Goal: Complete application form: Complete application form

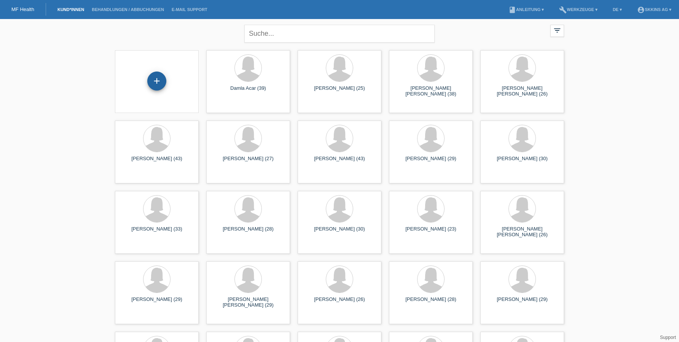
click at [148, 82] on div "+" at bounding box center [157, 81] width 18 height 13
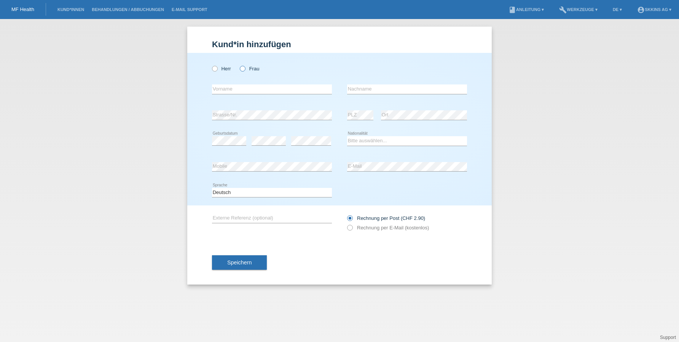
click at [248, 70] on label "Frau" at bounding box center [249, 69] width 19 height 6
click at [245, 70] on input "Frau" at bounding box center [242, 68] width 5 height 5
radio input "true"
type input "Anastasija"
type input "Todorovska"
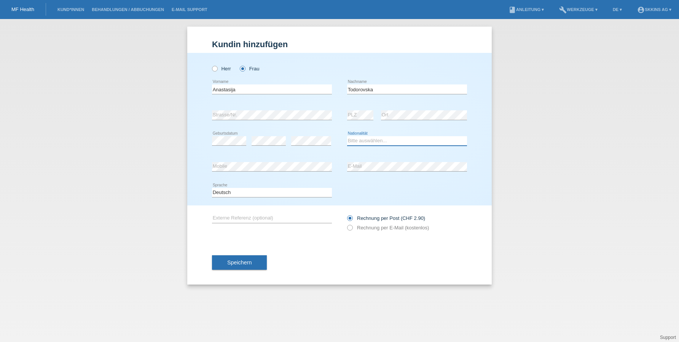
select select "MK"
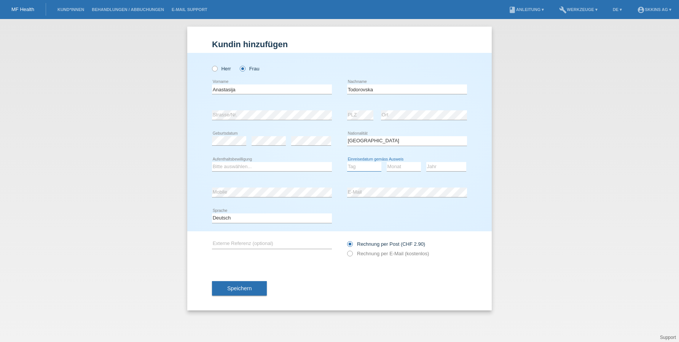
select select "30"
select select "03"
select select "2003"
click at [268, 147] on div "error" at bounding box center [269, 141] width 34 height 26
select select "C"
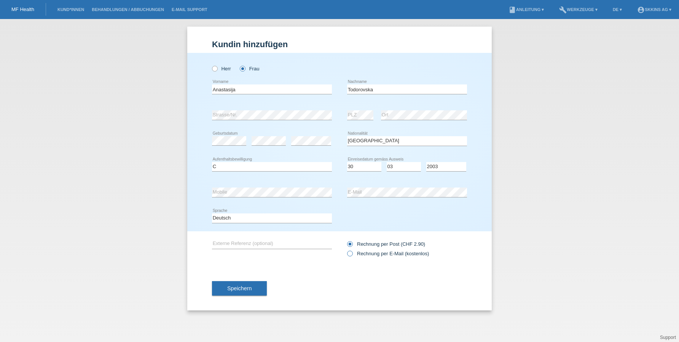
click at [346, 250] on icon at bounding box center [346, 250] width 0 height 0
click at [349, 255] on input "Rechnung per E-Mail (kostenlos)" at bounding box center [349, 256] width 5 height 10
radio input "true"
click at [237, 293] on button "Speichern" at bounding box center [239, 288] width 55 height 14
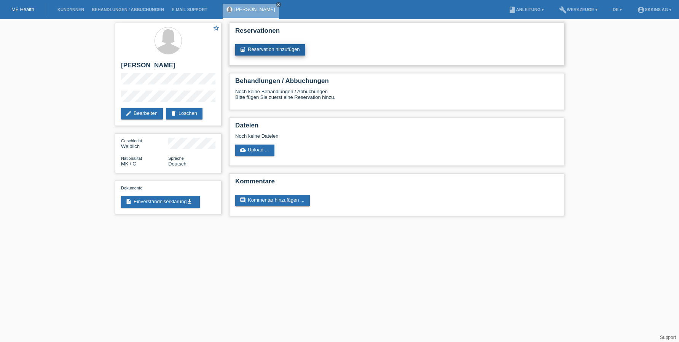
click at [268, 51] on link "post_add Reservation hinzufügen" at bounding box center [270, 49] width 70 height 11
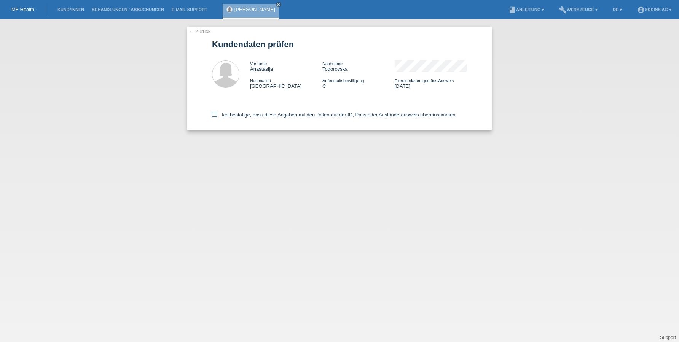
click at [217, 112] on icon at bounding box center [214, 114] width 5 height 5
click at [217, 112] on input "Ich bestätige, dass diese Angaben mit den Daten auf der ID, Pass oder Ausländer…" at bounding box center [214, 114] width 5 height 5
checkbox input "true"
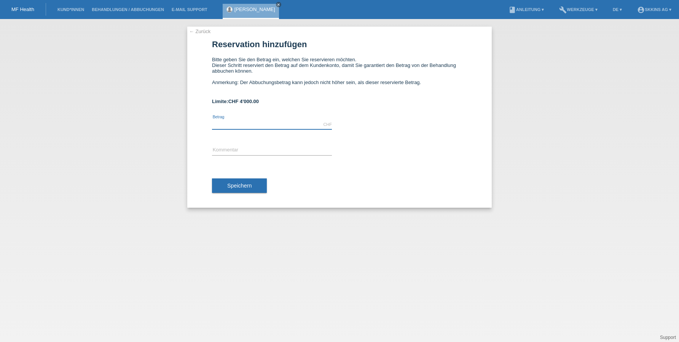
click at [240, 123] on input "text" at bounding box center [272, 125] width 120 height 10
type input "4000.00"
click at [245, 153] on input "text" at bounding box center [272, 151] width 120 height 10
type input "B"
type input "BEHANDLUNGEN"
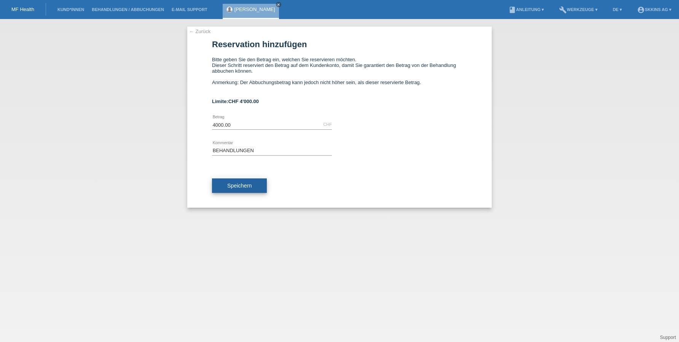
click at [233, 185] on span "Speichern" at bounding box center [239, 186] width 24 height 6
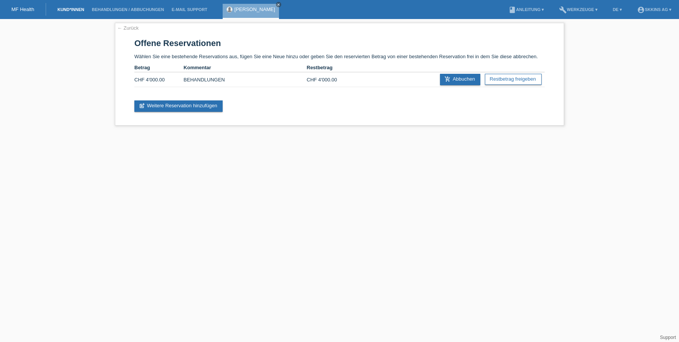
click at [70, 10] on link "Kund*innen" at bounding box center [71, 9] width 34 height 5
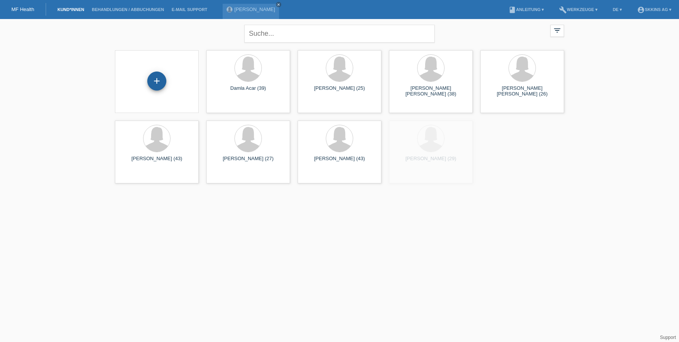
click at [159, 86] on div "+" at bounding box center [157, 81] width 18 height 13
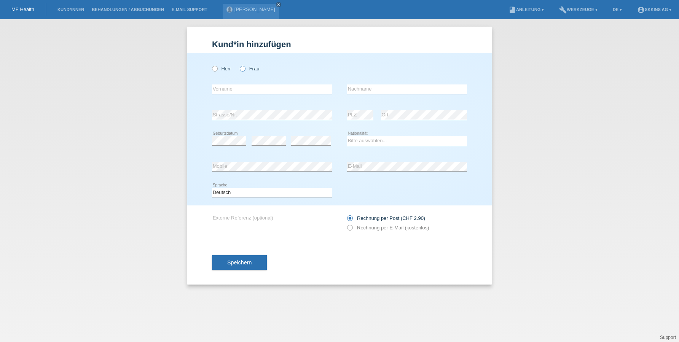
click at [239, 65] on icon at bounding box center [239, 65] width 0 height 0
click at [242, 69] on input "Frau" at bounding box center [242, 68] width 5 height 5
radio input "true"
click at [226, 84] on div "error Vorname" at bounding box center [272, 90] width 120 height 26
type input "Dilan"
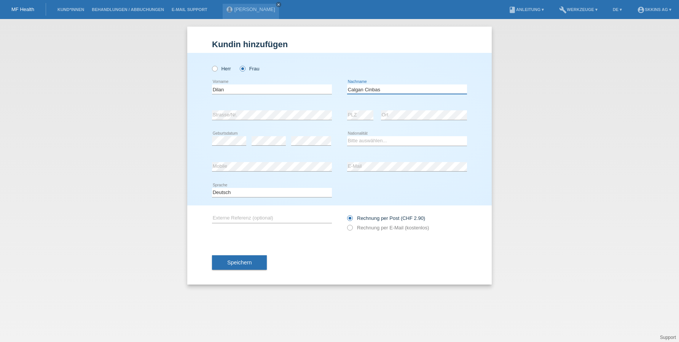
type input "Calgan Cinbas"
select select "TR"
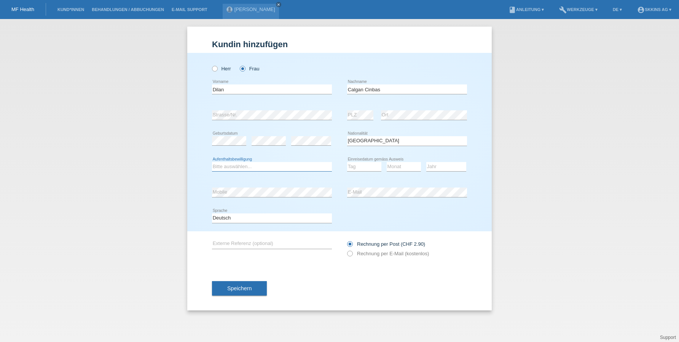
select select "B"
select select "27"
select select "12"
select select "2023"
click at [368, 109] on div "error PLZ" at bounding box center [360, 115] width 26 height 26
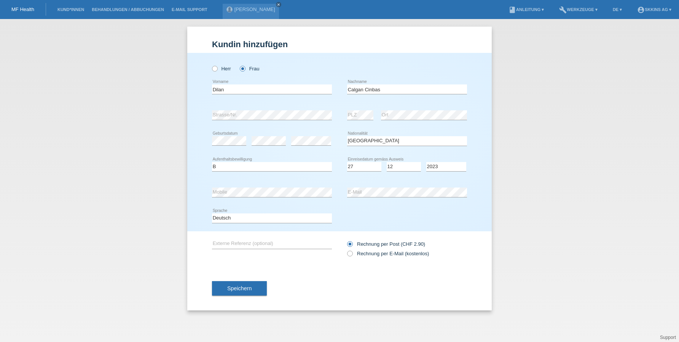
click at [345, 256] on div "error Externe Referenz (optional) Rechnung per Post (CHF 2.90)" at bounding box center [339, 249] width 255 height 35
click at [346, 250] on icon at bounding box center [346, 250] width 0 height 0
click at [349, 256] on input "Rechnung per E-Mail (kostenlos)" at bounding box center [349, 256] width 5 height 10
radio input "true"
click at [241, 284] on button "Speichern" at bounding box center [239, 288] width 55 height 14
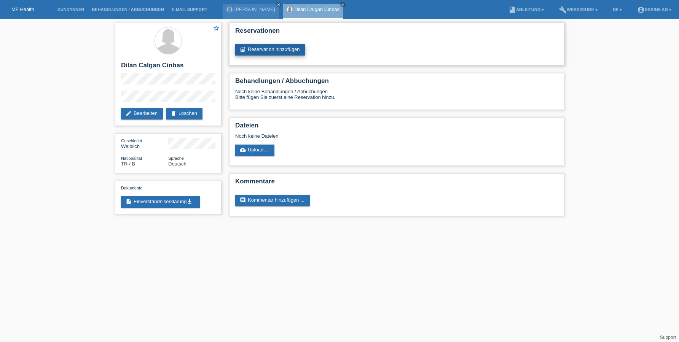
click at [281, 51] on link "post_add Reservation hinzufügen" at bounding box center [270, 49] width 70 height 11
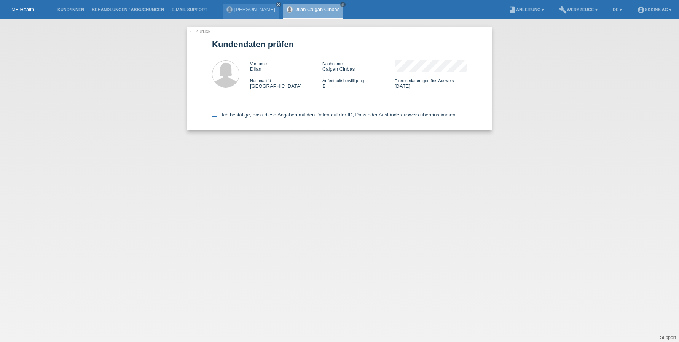
click at [215, 117] on icon at bounding box center [214, 114] width 5 height 5
click at [215, 117] on input "Ich bestätige, dass diese Angaben mit den Daten auf der ID, Pass oder Ausländer…" at bounding box center [214, 114] width 5 height 5
checkbox input "true"
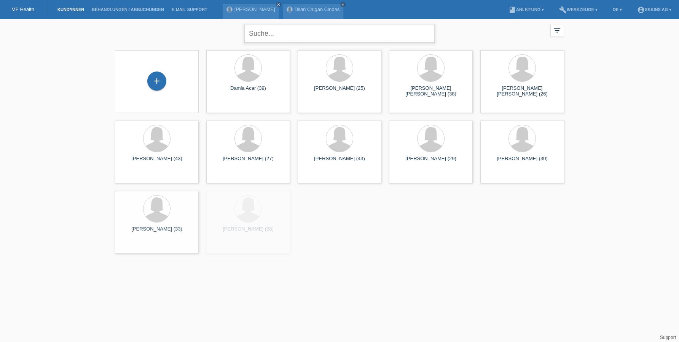
click at [284, 33] on input "text" at bounding box center [339, 34] width 190 height 18
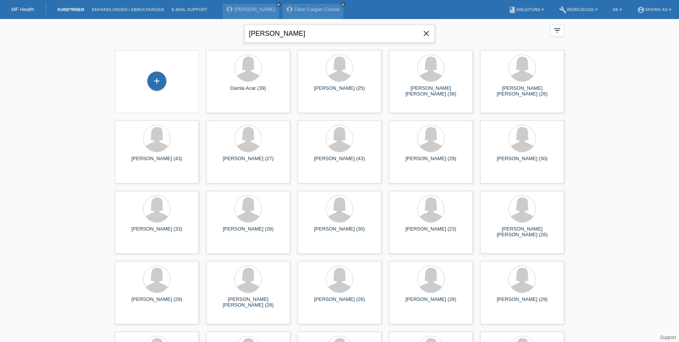
type input "[PERSON_NAME]"
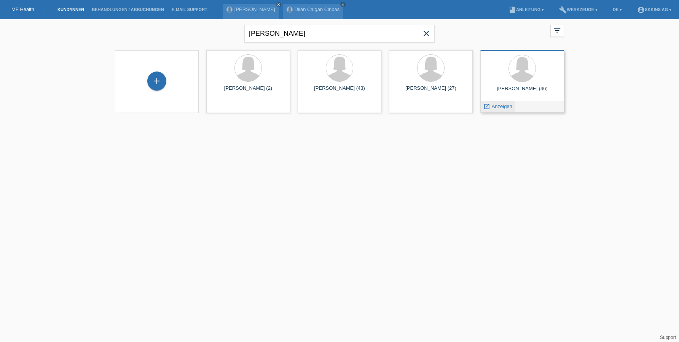
click at [495, 105] on span "Anzeigen" at bounding box center [502, 107] width 21 height 6
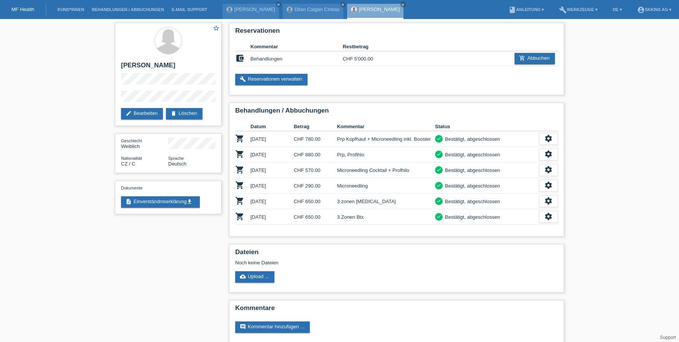
click at [64, 14] on li "Kund*innen" at bounding box center [71, 9] width 34 height 19
click at [67, 11] on link "Kund*innen" at bounding box center [71, 9] width 34 height 5
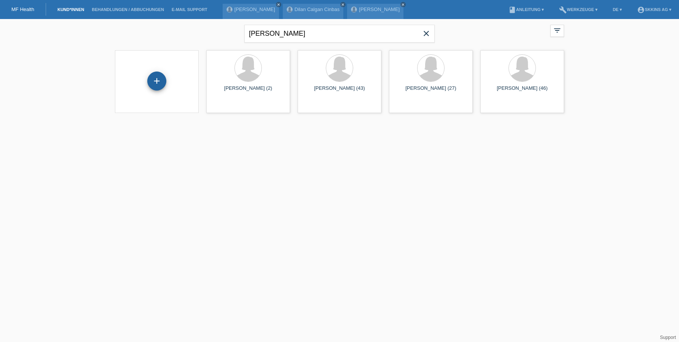
click at [157, 81] on div "+" at bounding box center [156, 81] width 19 height 19
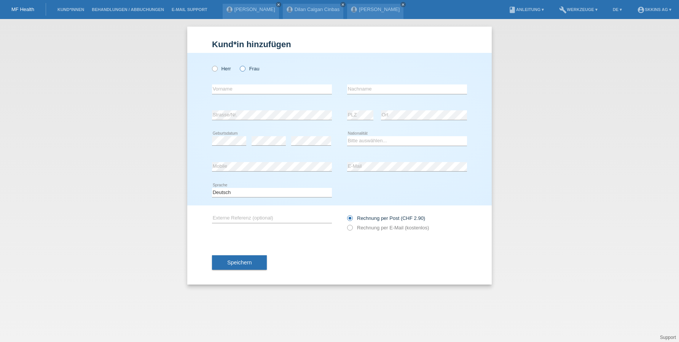
click at [239, 65] on icon at bounding box center [239, 65] width 0 height 0
click at [243, 71] on input "Frau" at bounding box center [242, 68] width 5 height 5
radio input "true"
type input "[PERSON_NAME]"
click at [405, 4] on icon "close" at bounding box center [403, 5] width 4 height 4
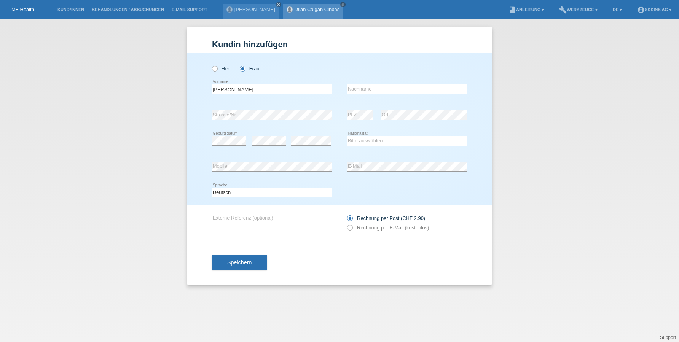
click at [345, 5] on icon "close" at bounding box center [343, 5] width 4 height 4
click at [281, 3] on icon "close" at bounding box center [279, 5] width 4 height 4
